Goal: Information Seeking & Learning: Learn about a topic

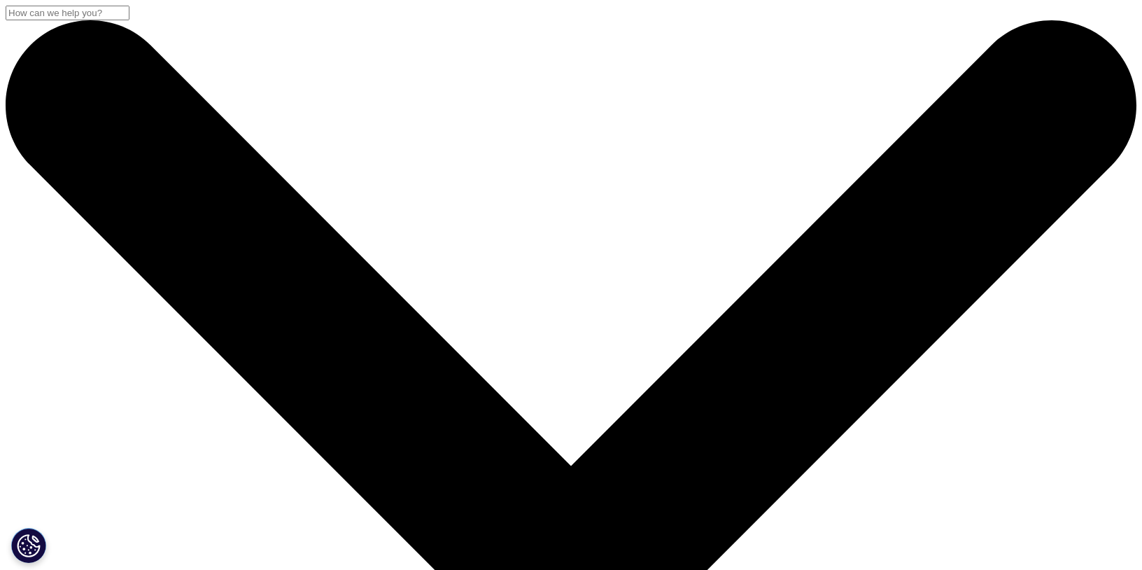
click at [130, 20] on input "Search" at bounding box center [68, 13] width 124 height 15
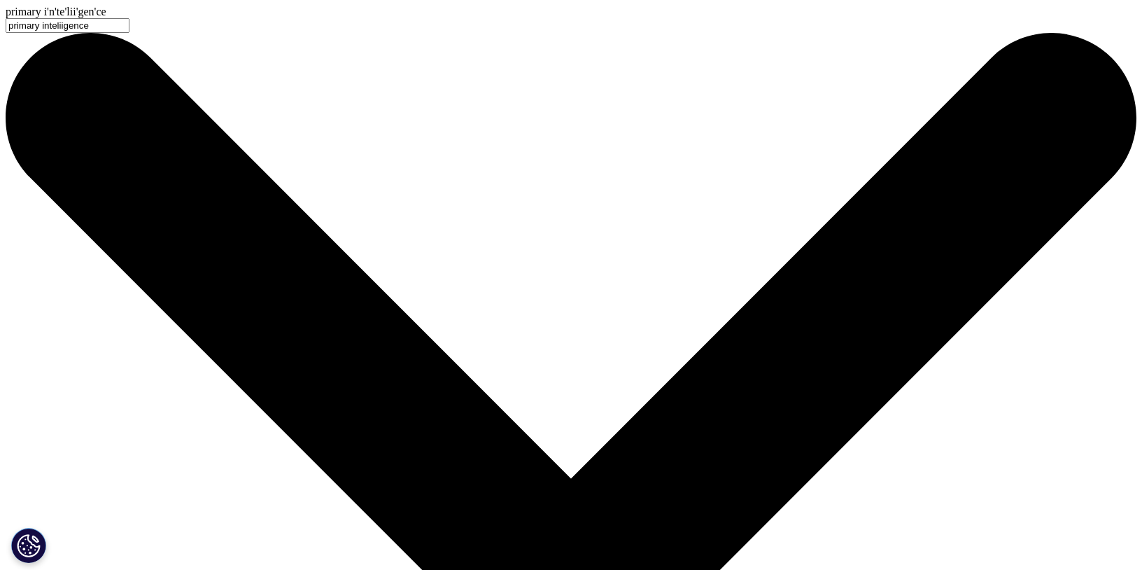
type input "primary inteliigence"
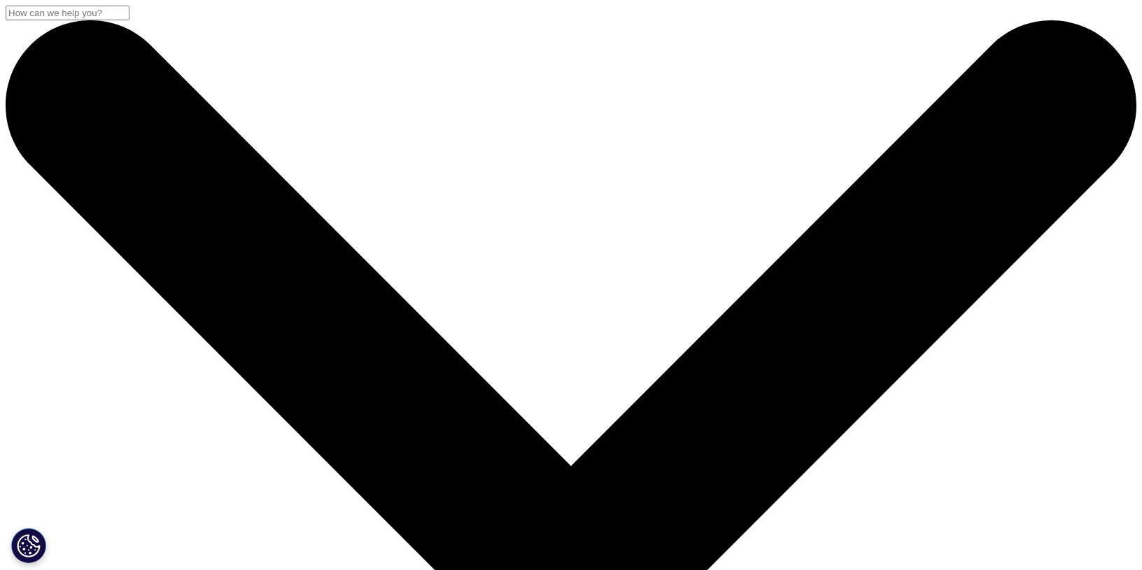
type input "primary intelligence"
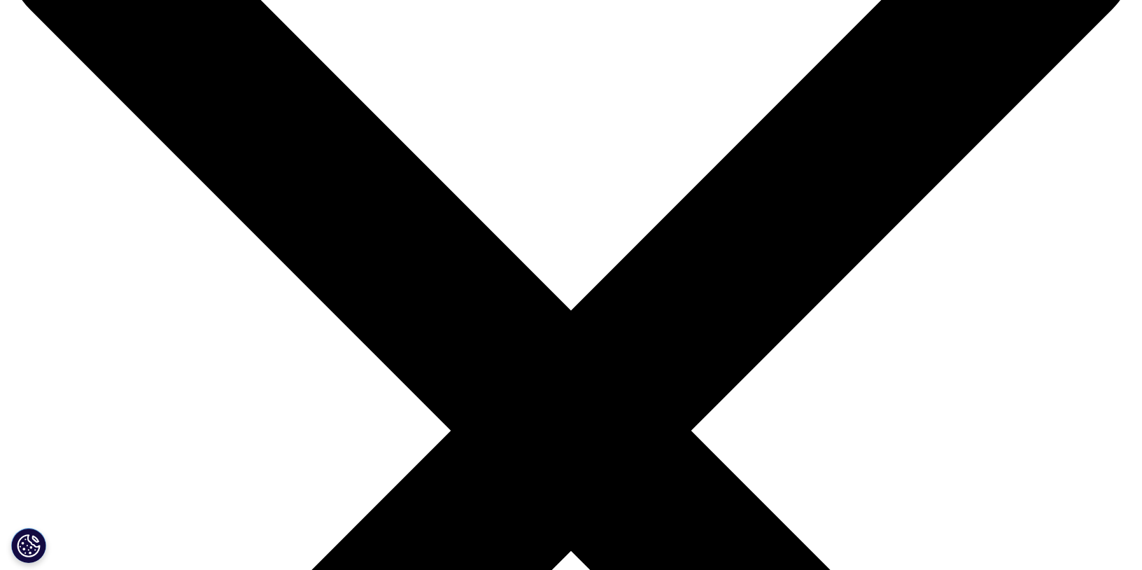
scroll to position [280, 0]
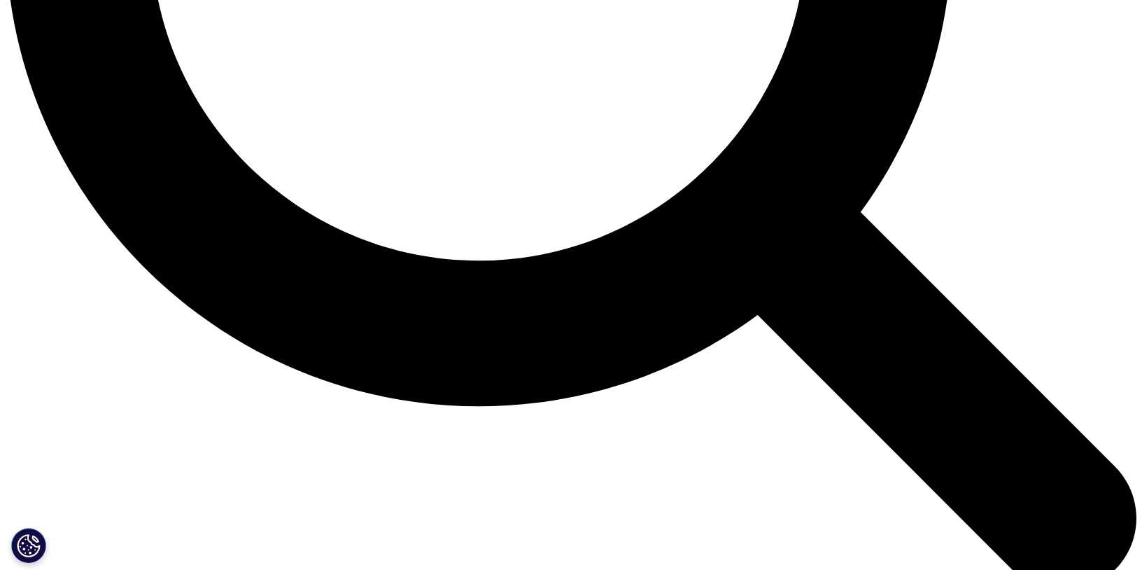
scroll to position [1820, 0]
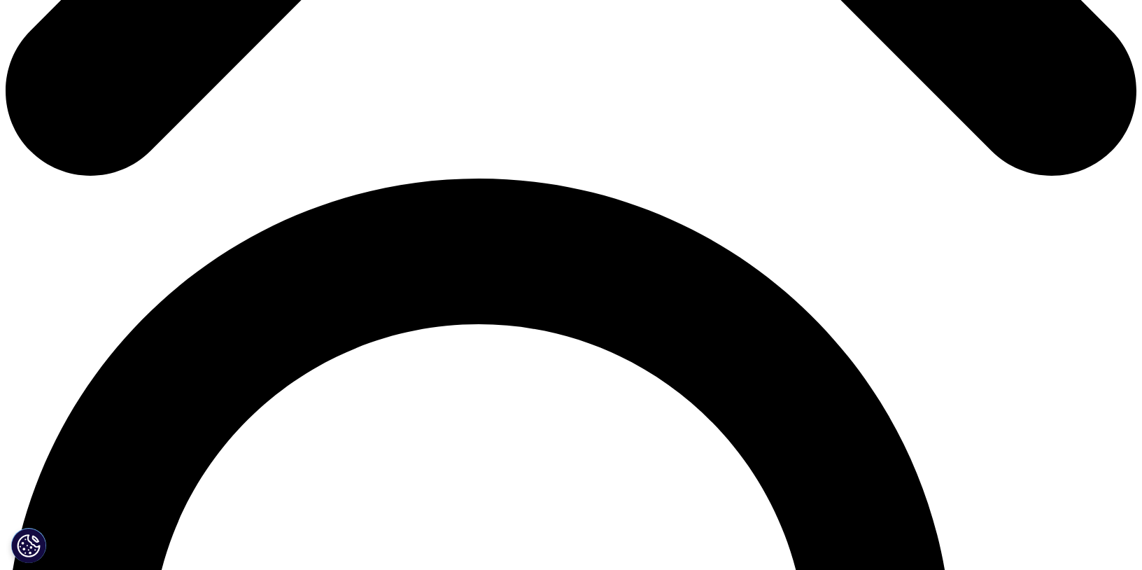
scroll to position [1050, 0]
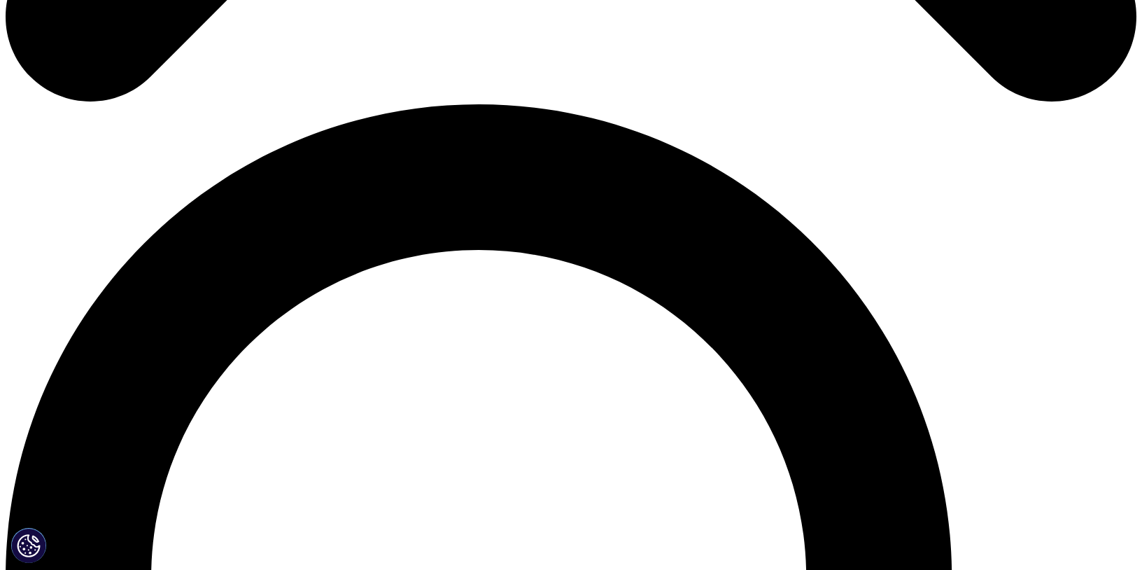
drag, startPoint x: 342, startPoint y: 157, endPoint x: 348, endPoint y: 234, distance: 77.2
copy div "保健市场度身打造的零售药店监测报告 IQVIA PharmaTrend TM 以电子数据为基础，并经过一系列周密严谨的生产统计处理过程，为您带来更准确的市场监…"
drag, startPoint x: 469, startPoint y: 203, endPoint x: 470, endPoint y: 272, distance: 69.3
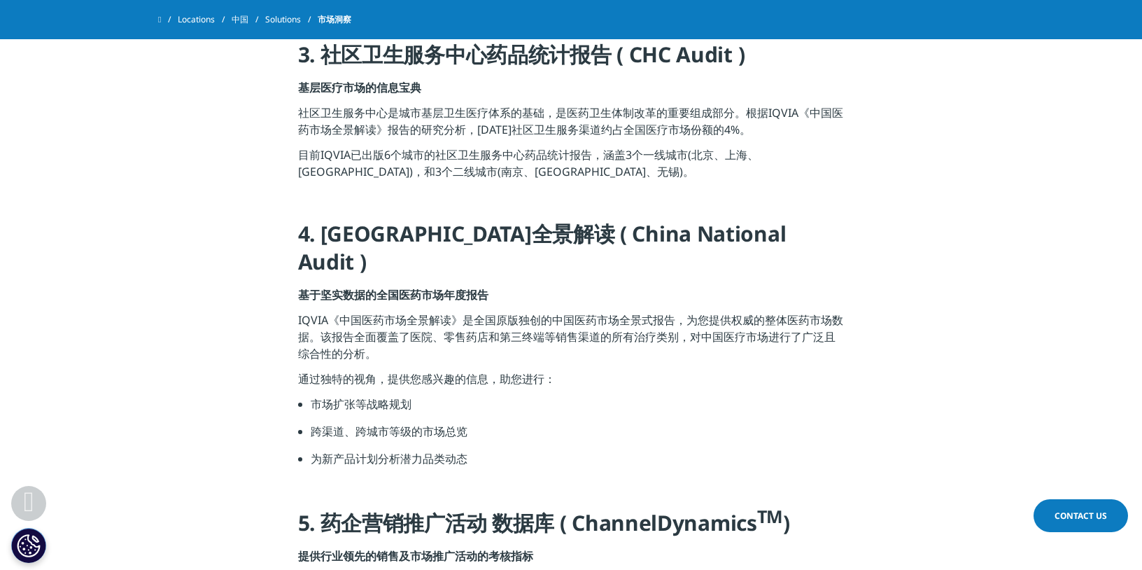
drag, startPoint x: 470, startPoint y: 281, endPoint x: 482, endPoint y: 161, distance: 121.1
click at [482, 161] on div "1. 中国医院药品统计报告 ( CHPA ) 大医院药品统计报告(≥100张床位) 迅速变化的中国医院市场权威的市场资讯 CHPA是基于医院总体和固定样本组对…" at bounding box center [571, 251] width 547 height 1364
drag, startPoint x: 482, startPoint y: 161, endPoint x: 481, endPoint y: 170, distance: 9.2
copy div "店监测报告 IQVIA PharmaTrend TM 以电子数据为基础，并经过一系列周密严谨的生产统计处理过程，为您带来更准确的市场监测结果，帮助您了解零售药…"
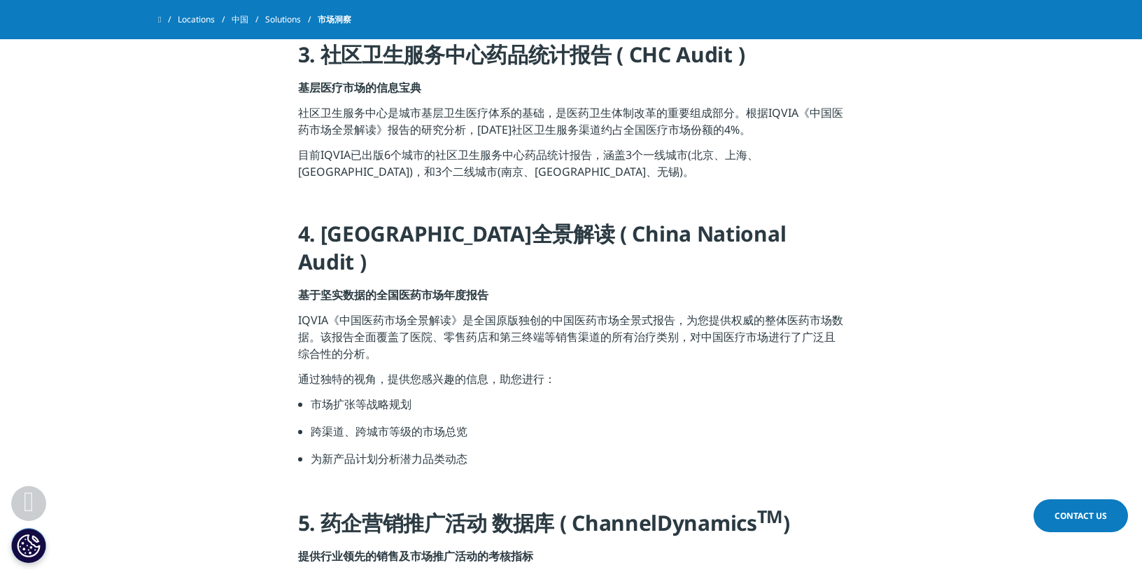
drag, startPoint x: 478, startPoint y: 186, endPoint x: 477, endPoint y: 307, distance: 121.1
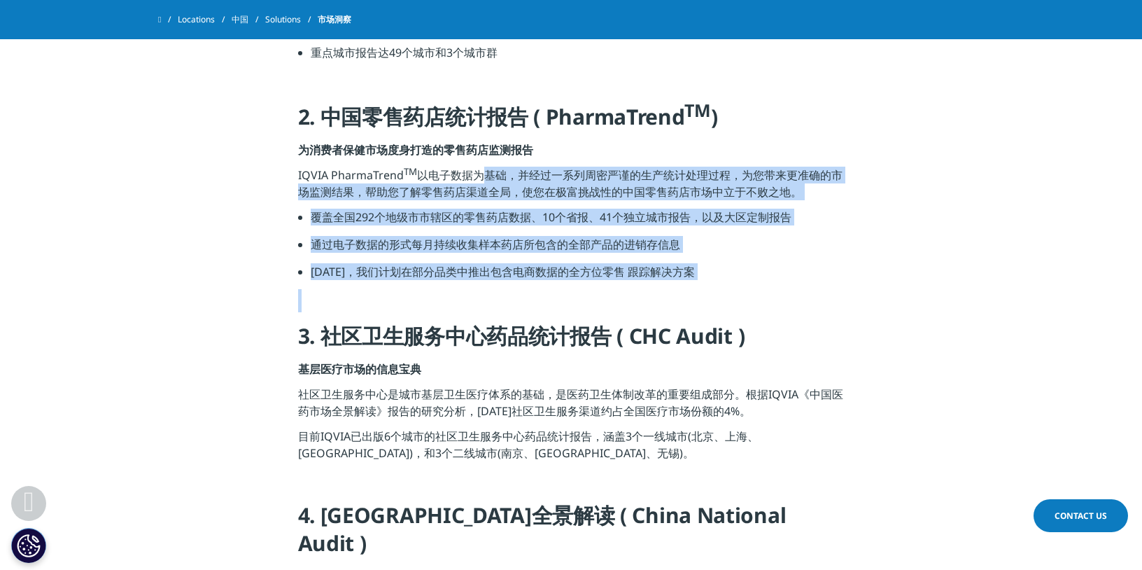
click at [477, 307] on div "1. 中国医院药品统计报告 ( CHPA ) 大医院药品统计报告(≥100张床位) 迅速变化的中国医院市场权威的市场资讯 CHPA是基于医院总体和固定样本组对…" at bounding box center [571, 532] width 547 height 1364
drag, startPoint x: 477, startPoint y: 307, endPoint x: 481, endPoint y: 255, distance: 52.6
click at [481, 255] on li "通过电子数据的形式每月持续收集样本药店所包含的全部产品的进销存信息" at bounding box center [578, 249] width 534 height 27
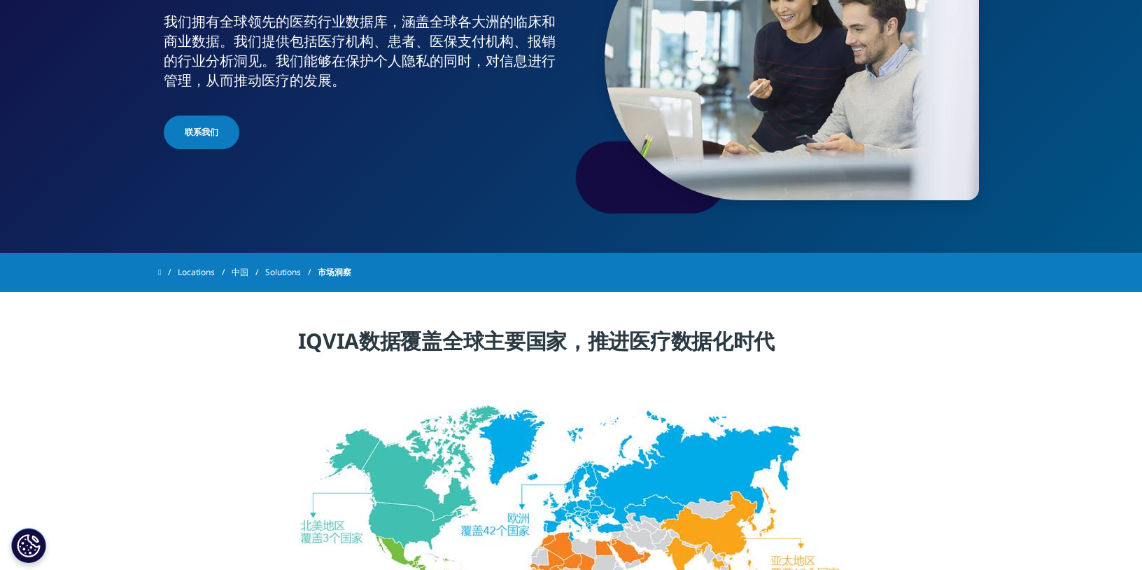
scroll to position [0, 0]
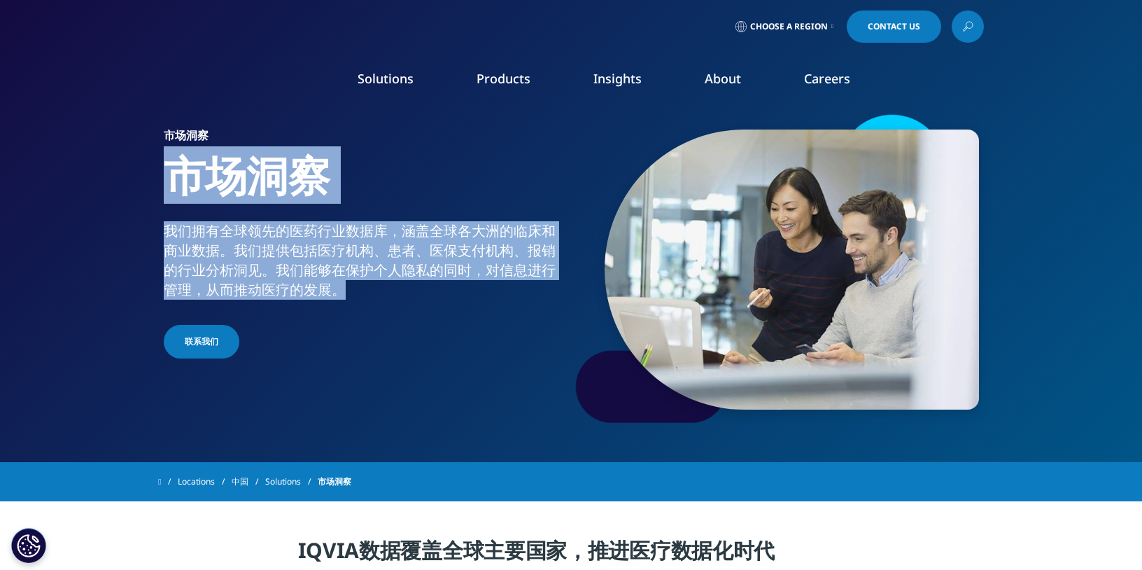
drag, startPoint x: 345, startPoint y: 290, endPoint x: 125, endPoint y: 161, distance: 255.4
click at [125, 161] on section "市场洞察 市场洞察 我们拥有全球领先的医药行业数据库，涵盖全球各大洲的临床和商业数据。我们提供包括医疗机构、患者、医保支付机构、报销的行业分析洞见。我们能够在…" at bounding box center [571, 231] width 1142 height 462
copy div "市场洞察 我们拥有全球领先的医药行业数据库，涵盖全球各大洲的临床和商业数据。我们提供包括医疗机构、患者、医保支付机构、报销的行业分析洞见。我们能够在保护个人隐…"
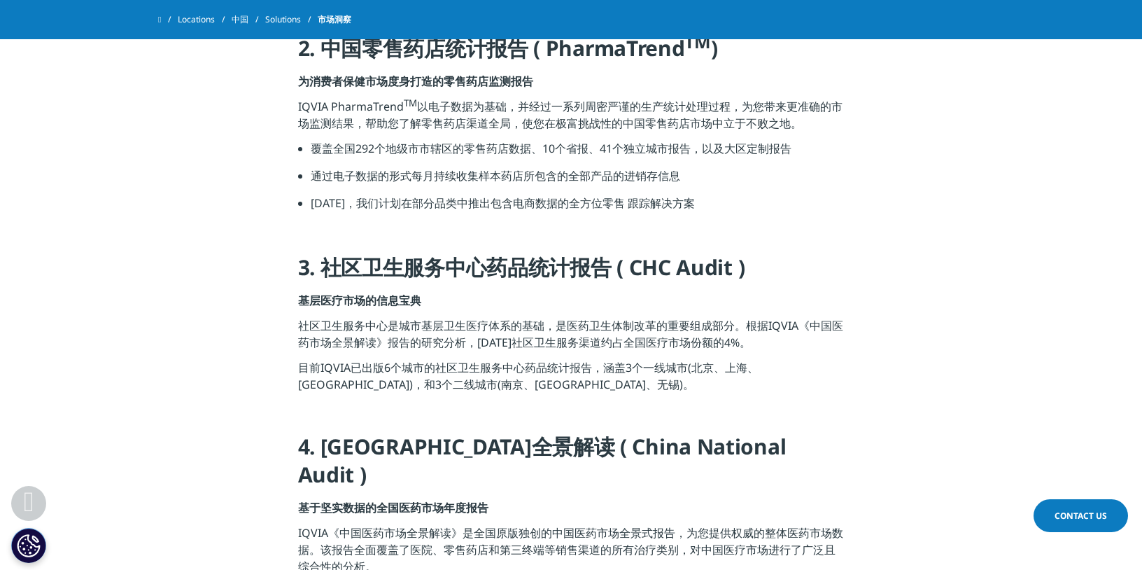
scroll to position [1120, 0]
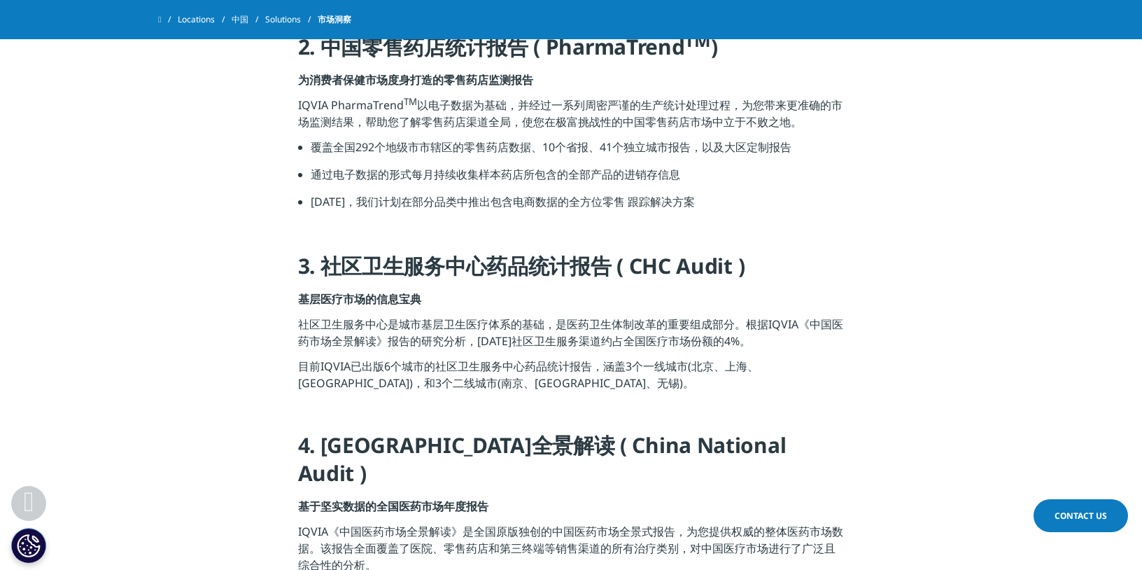
drag, startPoint x: 610, startPoint y: 274, endPoint x: 767, endPoint y: 271, distance: 157.5
click at [767, 271] on h4 "3. 社区卫生服务中心药品统计报告 ( CHC Audit )" at bounding box center [571, 271] width 547 height 39
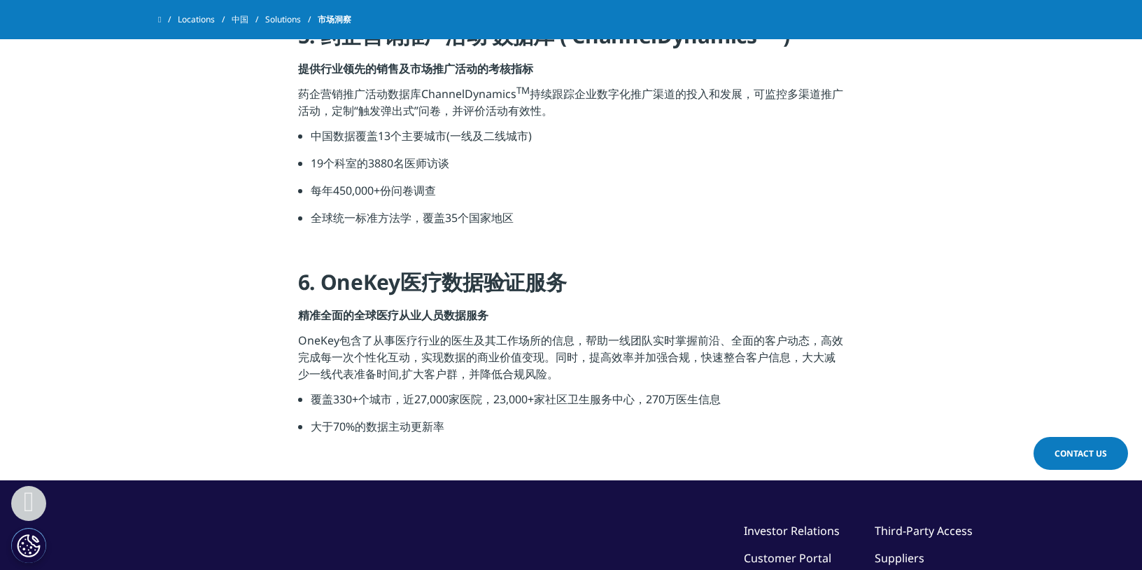
scroll to position [1820, 0]
